Goal: Task Accomplishment & Management: Use online tool/utility

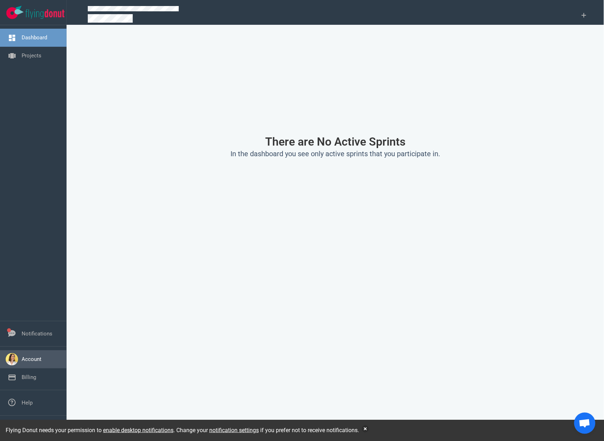
click at [41, 358] on link "Account" at bounding box center [32, 359] width 20 height 6
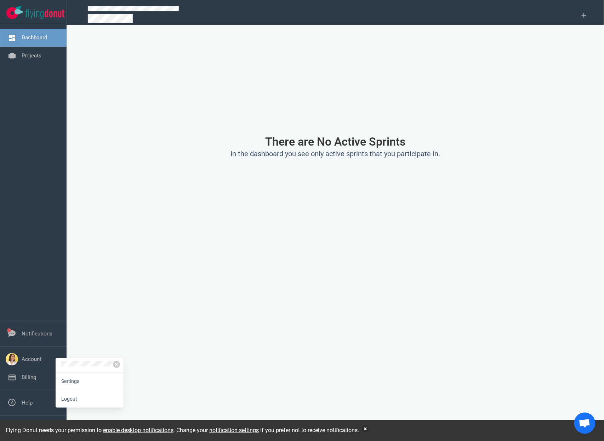
click at [87, 170] on div "There are No Active Sprints In the dashboard you see only active sprints that y…" at bounding box center [336, 146] width 504 height 227
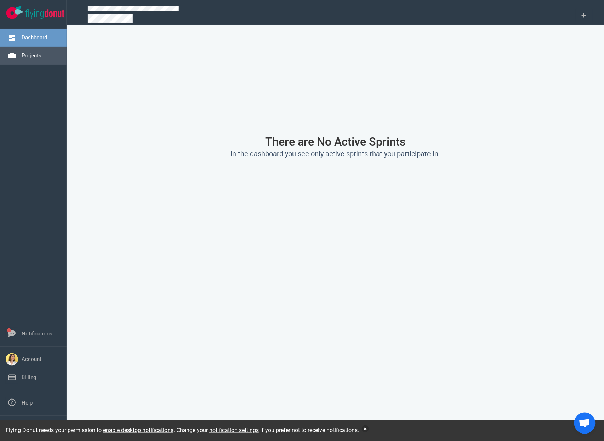
click at [40, 52] on link "Projects" at bounding box center [32, 55] width 20 height 6
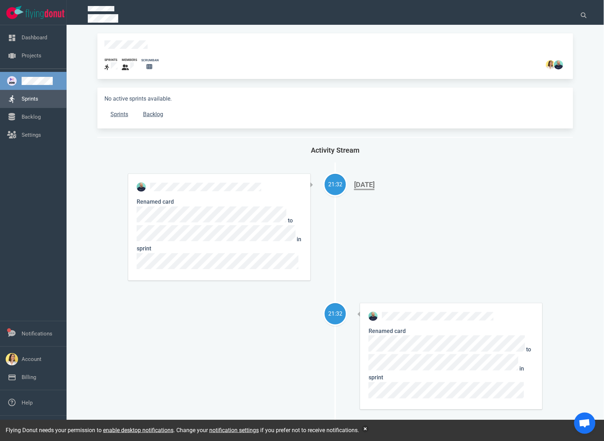
click at [28, 96] on link "Sprints" at bounding box center [30, 99] width 17 height 6
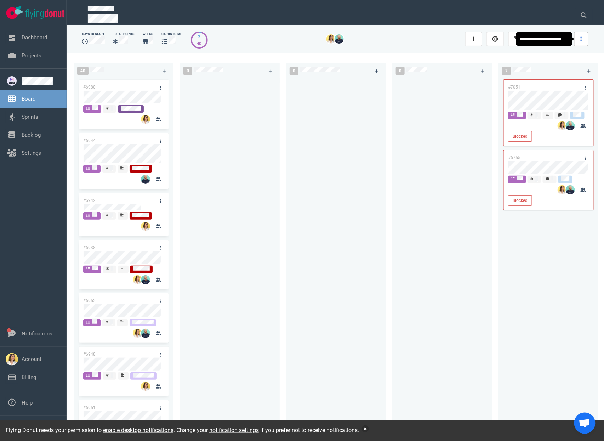
click at [579, 39] on link at bounding box center [582, 39] width 14 height 14
click at [556, 94] on link "Start Sprint" at bounding box center [545, 92] width 68 height 12
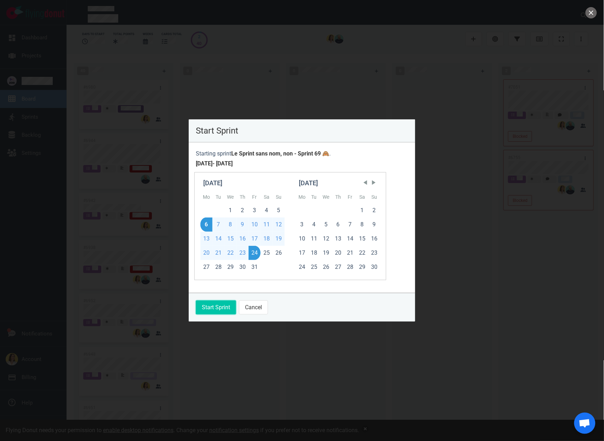
click at [212, 308] on button "Start Sprint" at bounding box center [216, 307] width 40 height 14
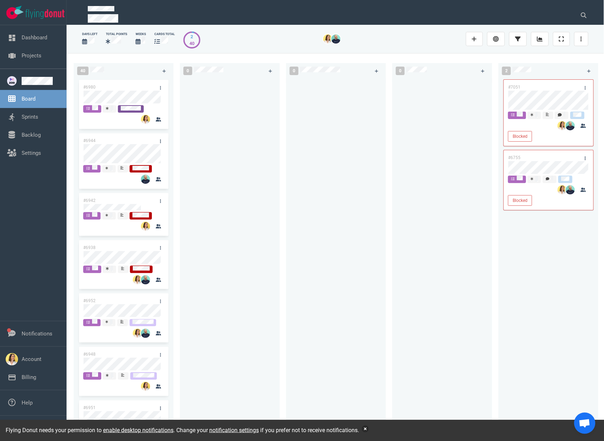
click at [369, 430] on button "button" at bounding box center [365, 428] width 7 height 7
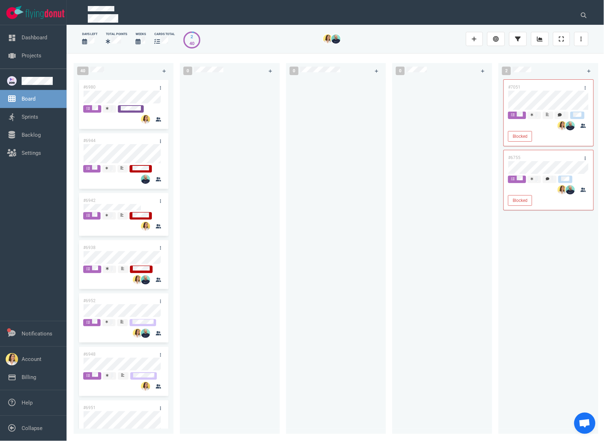
click at [309, 312] on div at bounding box center [336, 252] width 91 height 348
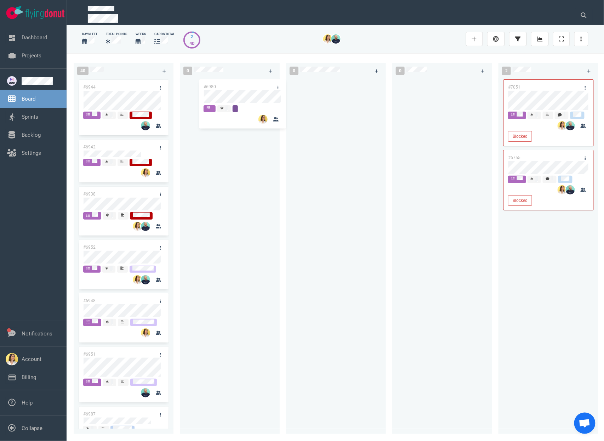
drag, startPoint x: 109, startPoint y: 87, endPoint x: 230, endPoint y: 86, distance: 120.5
click at [230, 86] on div "40 #6980 #6944 #6942 #6938 #6952 #6948 #6951 #6987 #6767 #6925 #6927 #6922 #699…" at bounding box center [336, 247] width 538 height 388
click at [344, 142] on div at bounding box center [336, 252] width 91 height 348
